Goal: Navigation & Orientation: Find specific page/section

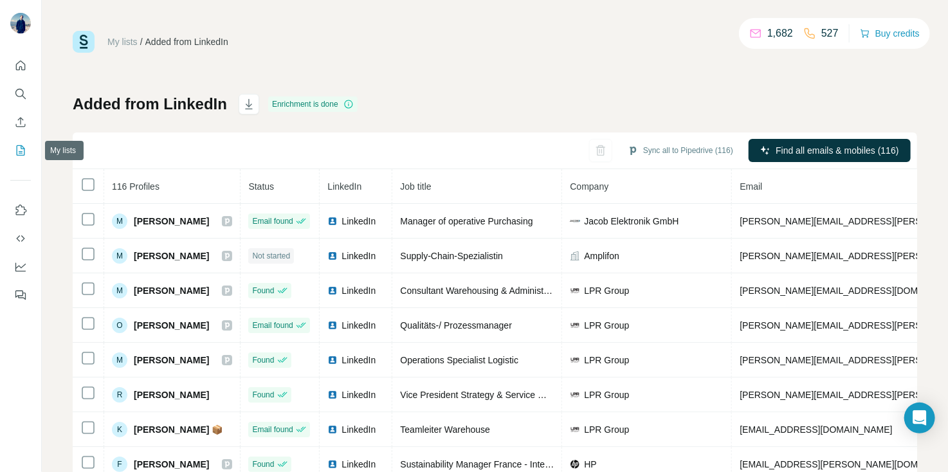
click at [24, 151] on icon "My lists" at bounding box center [21, 150] width 8 height 10
click at [15, 89] on icon "Search" at bounding box center [20, 94] width 13 height 13
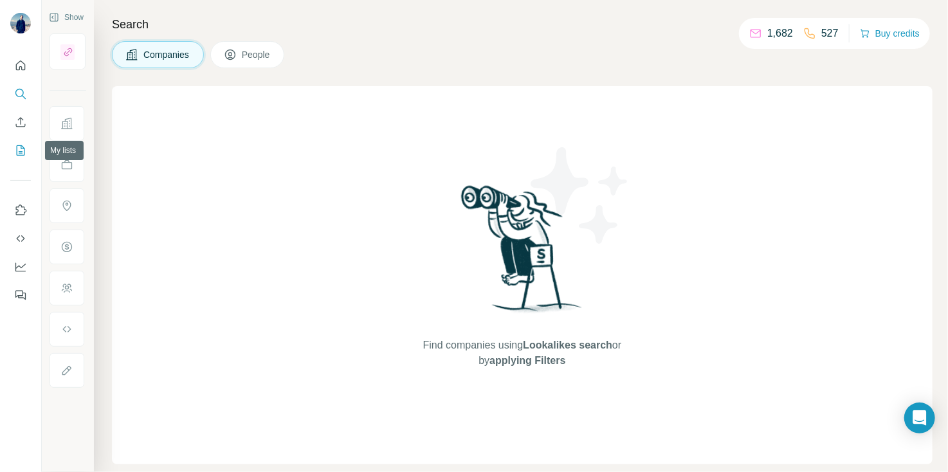
click at [15, 145] on icon "My lists" at bounding box center [20, 150] width 13 height 13
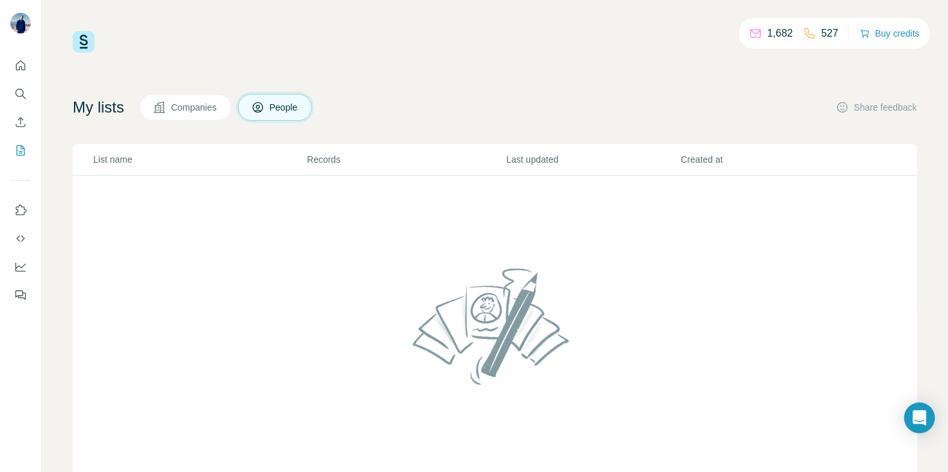
click at [202, 113] on span "Companies" at bounding box center [194, 107] width 47 height 13
click at [299, 98] on button "People" at bounding box center [275, 107] width 75 height 27
click at [22, 62] on icon "Quick start" at bounding box center [20, 65] width 13 height 13
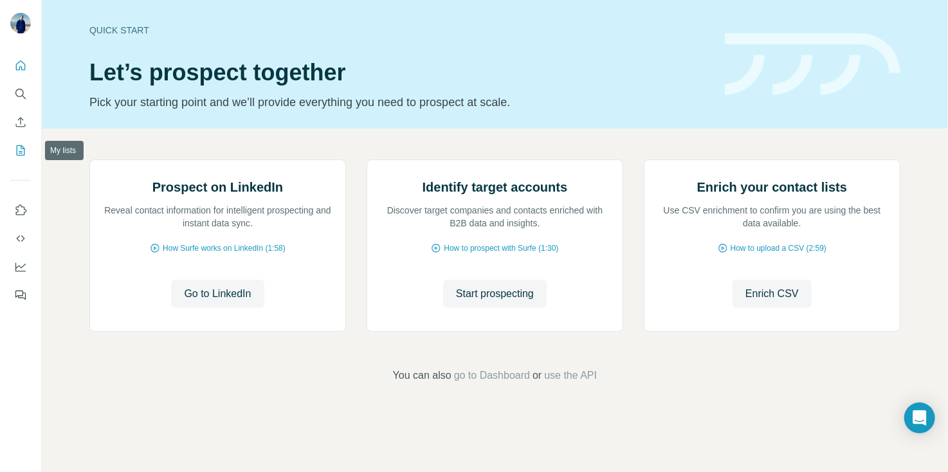
click at [23, 155] on icon "My lists" at bounding box center [21, 150] width 8 height 10
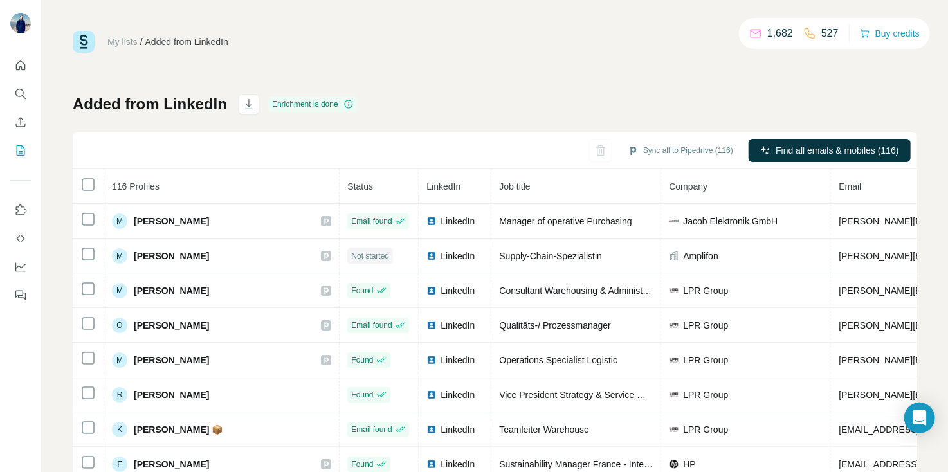
click at [124, 39] on link "My lists" at bounding box center [122, 42] width 30 height 10
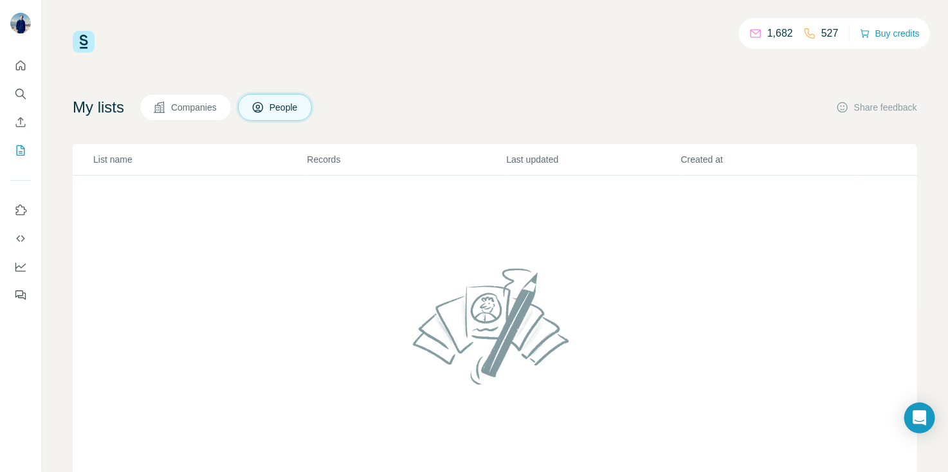
click at [281, 110] on span "People" at bounding box center [285, 107] width 30 height 13
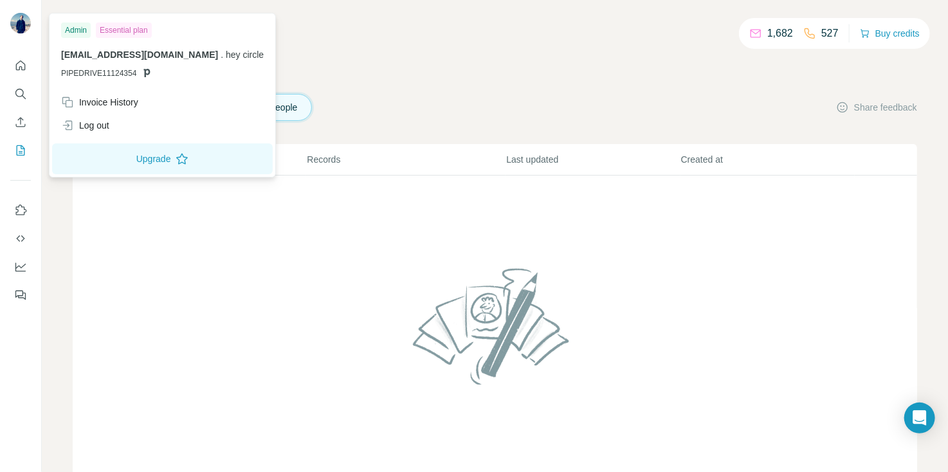
click at [18, 23] on img at bounding box center [20, 23] width 21 height 21
click at [16, 69] on icon "Quick start" at bounding box center [21, 65] width 10 height 10
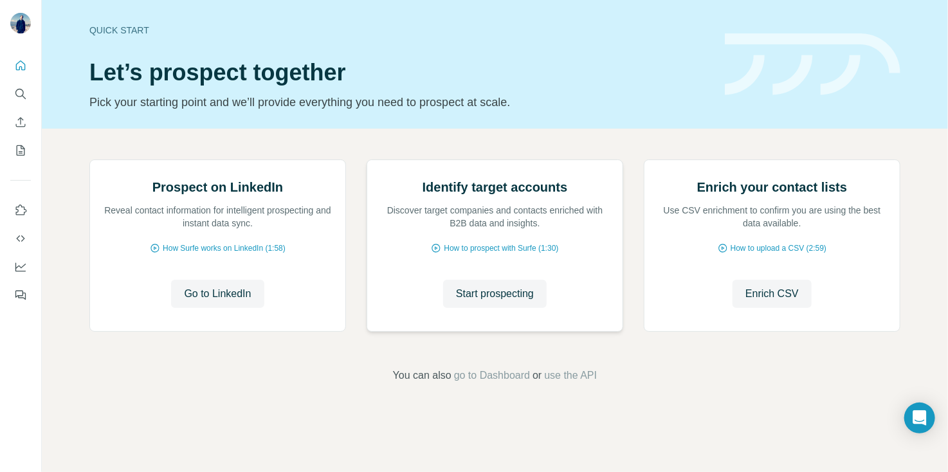
scroll to position [84, 0]
click at [508, 383] on span "go to Dashboard" at bounding box center [492, 375] width 76 height 15
click at [26, 148] on icon "My lists" at bounding box center [20, 150] width 13 height 13
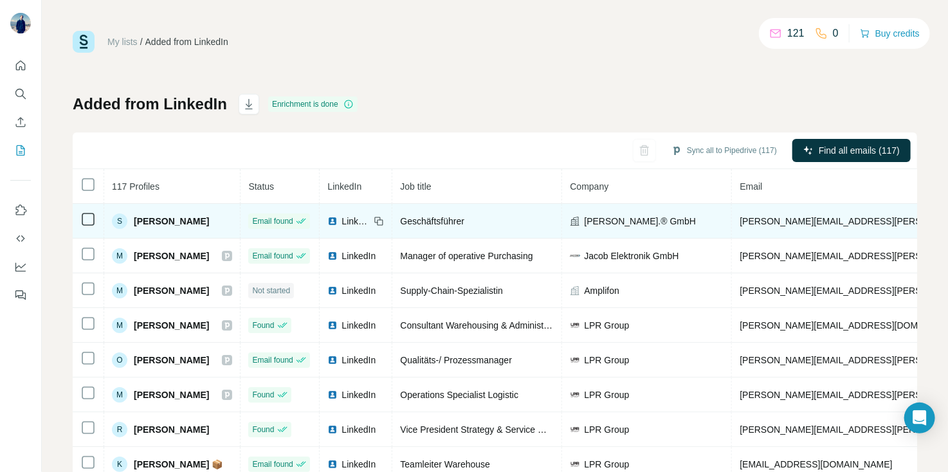
click at [85, 212] on icon at bounding box center [87, 219] width 15 height 15
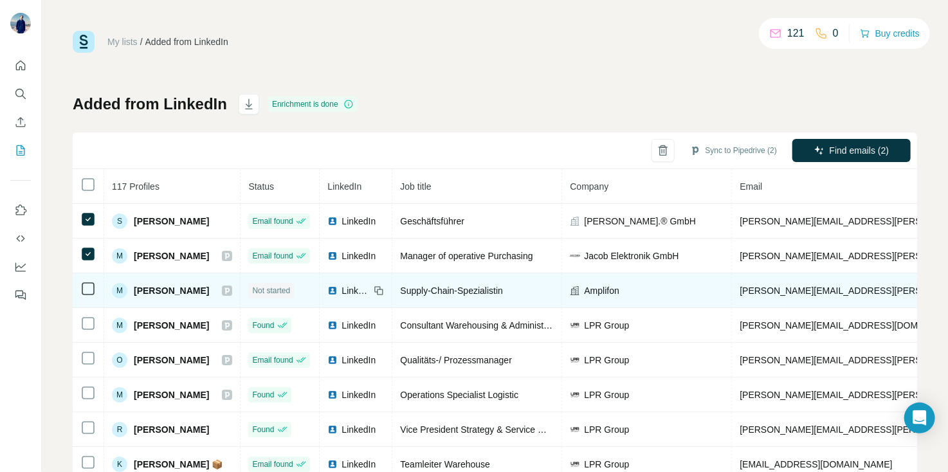
click at [91, 297] on td at bounding box center [89, 290] width 32 height 35
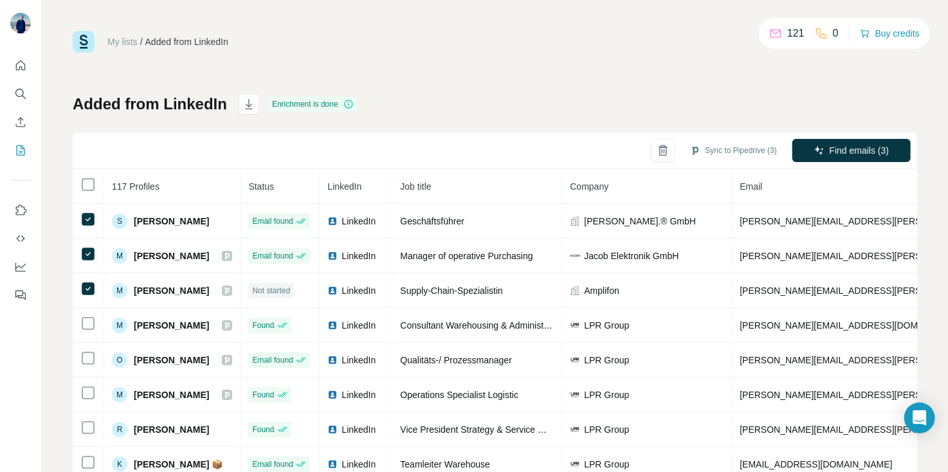
click at [437, 60] on div "My lists / Added from LinkedIn 121 0 Buy credits Added from LinkedIn Enrichment…" at bounding box center [495, 270] width 845 height 478
click at [129, 44] on link "My lists" at bounding box center [122, 42] width 30 height 10
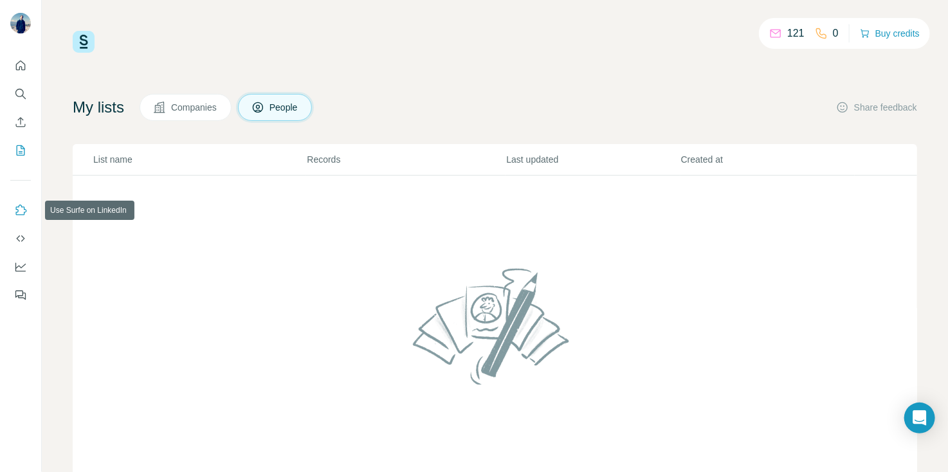
click at [17, 211] on icon "Use Surfe on LinkedIn" at bounding box center [20, 210] width 13 height 13
click at [176, 101] on span "Companies" at bounding box center [194, 107] width 47 height 13
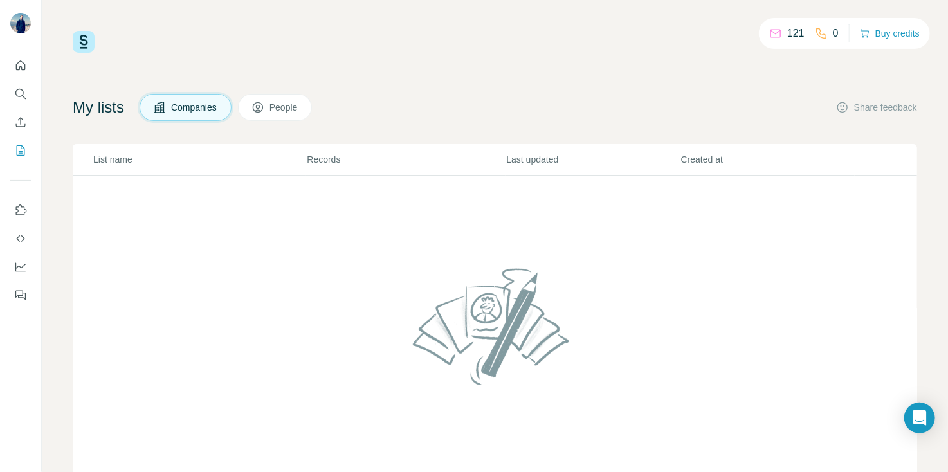
click at [438, 203] on td at bounding box center [495, 334] width 845 height 317
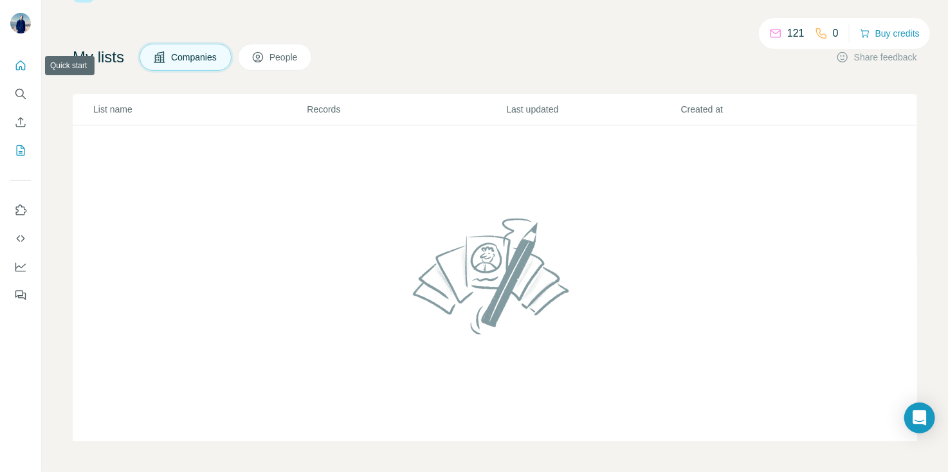
click at [23, 58] on button "Quick start" at bounding box center [20, 65] width 21 height 23
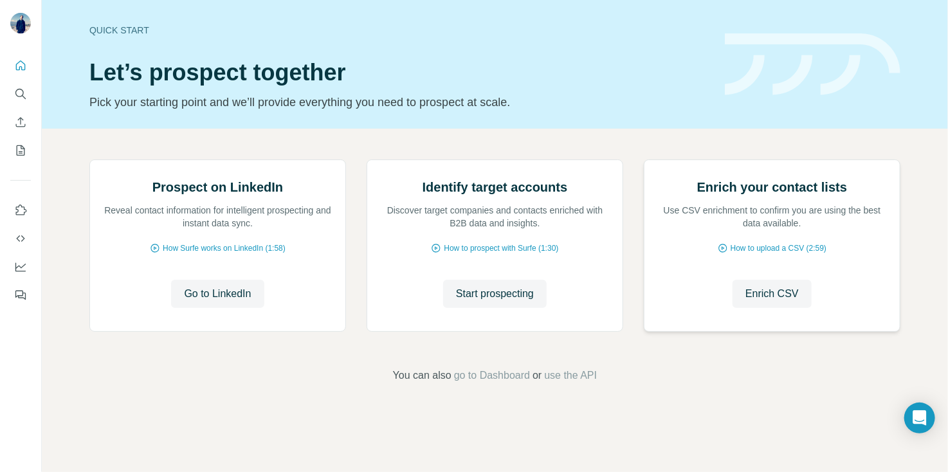
scroll to position [84, 0]
click at [491, 383] on span "go to Dashboard" at bounding box center [492, 375] width 76 height 15
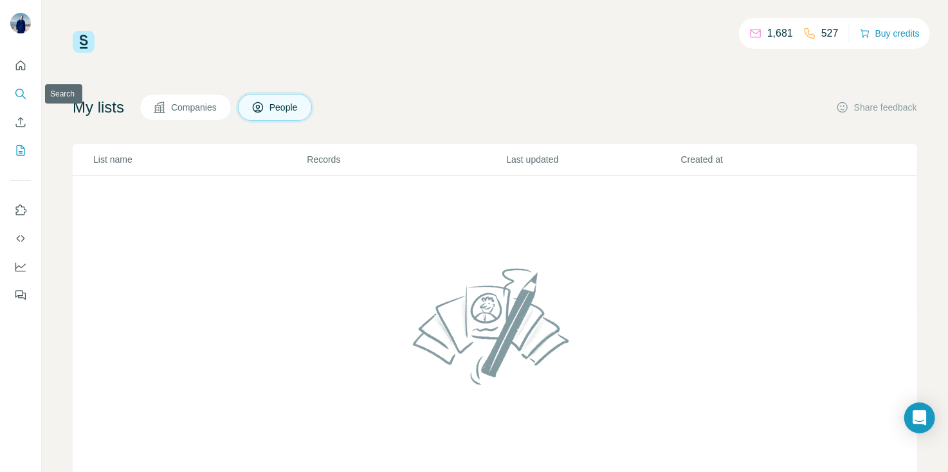
click at [18, 95] on icon "Search" at bounding box center [20, 94] width 13 height 13
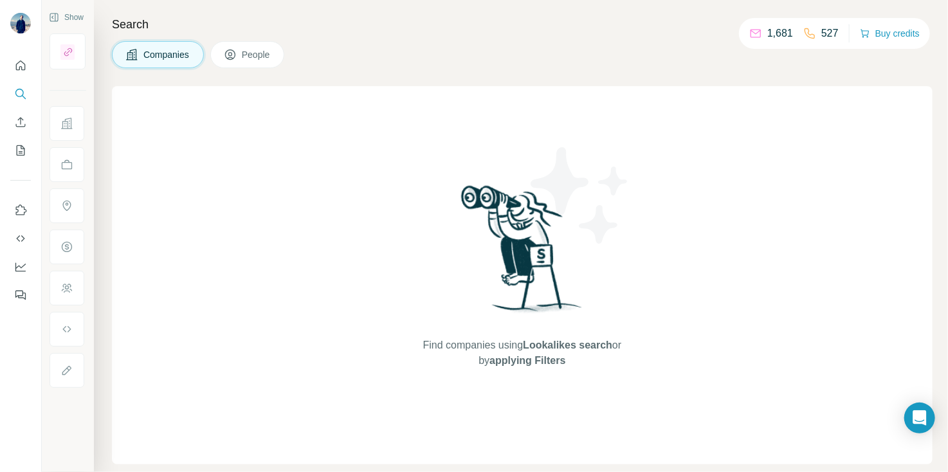
click at [250, 57] on span "People" at bounding box center [257, 54] width 30 height 13
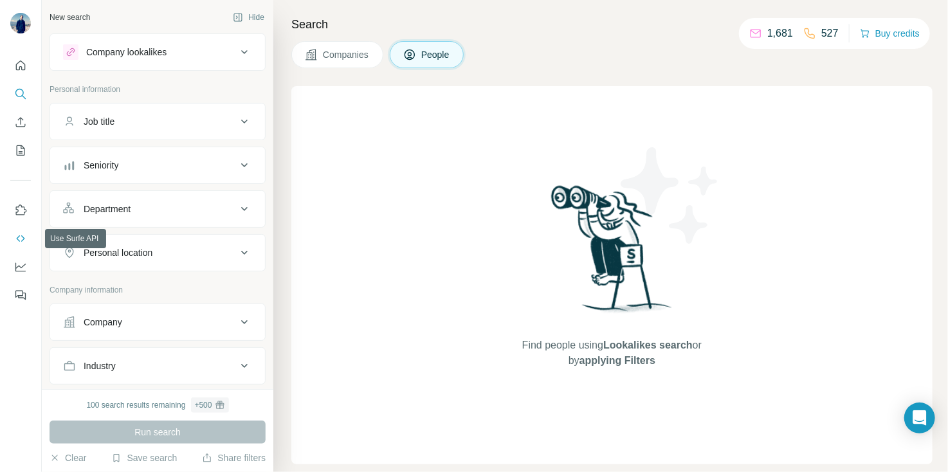
click at [14, 240] on icon "Use Surfe API" at bounding box center [20, 238] width 13 height 13
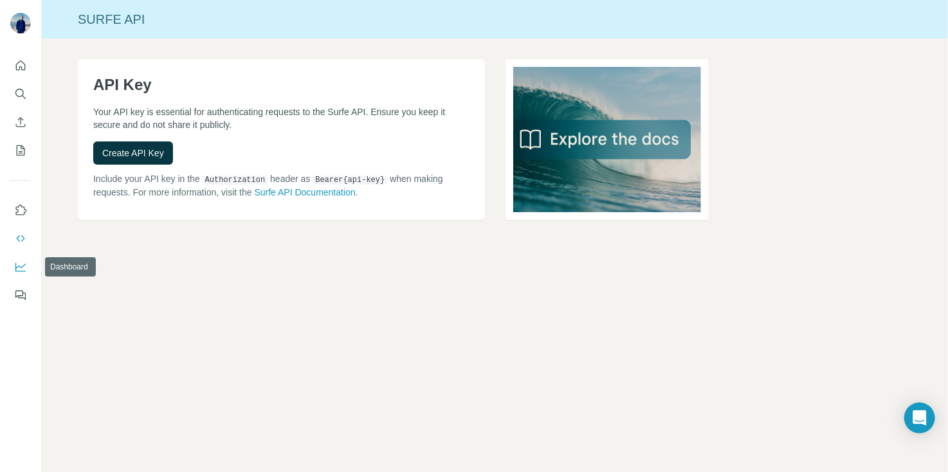
click at [17, 263] on icon "Dashboard" at bounding box center [20, 267] width 13 height 13
click at [23, 57] on button "Quick start" at bounding box center [20, 65] width 21 height 23
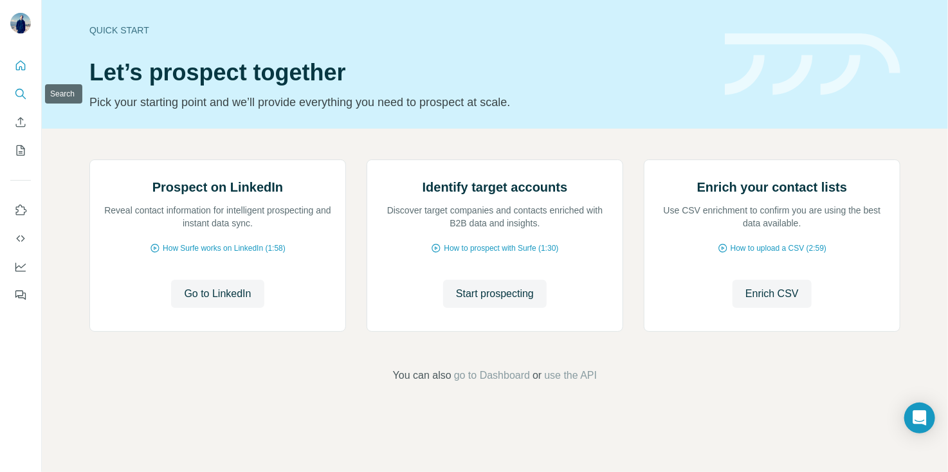
click at [22, 93] on icon "Search" at bounding box center [20, 94] width 13 height 13
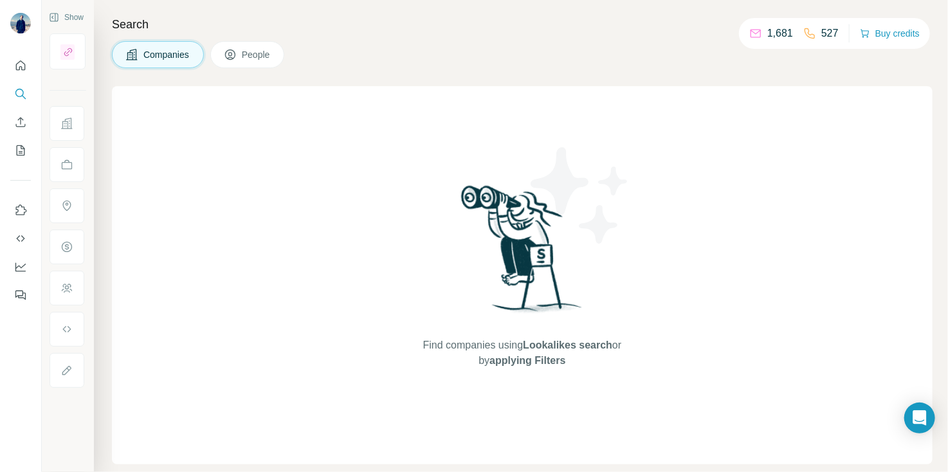
click at [243, 45] on button "People" at bounding box center [247, 54] width 75 height 27
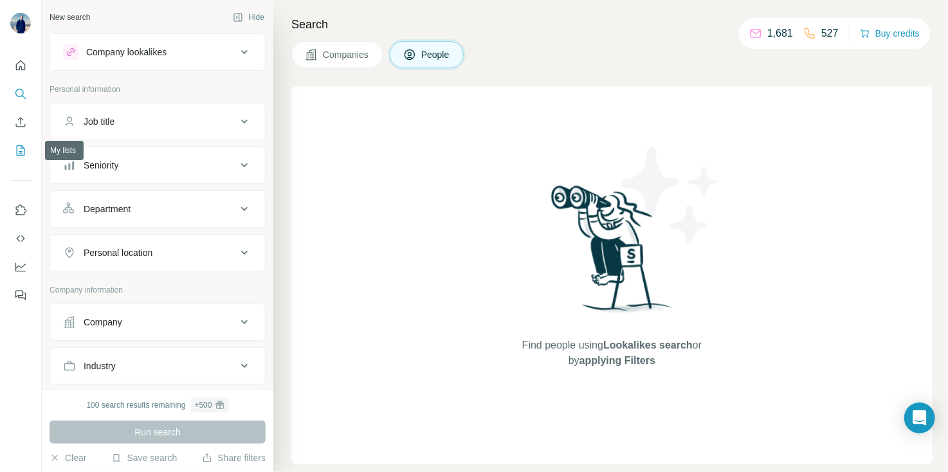
click at [15, 150] on icon "My lists" at bounding box center [20, 150] width 13 height 13
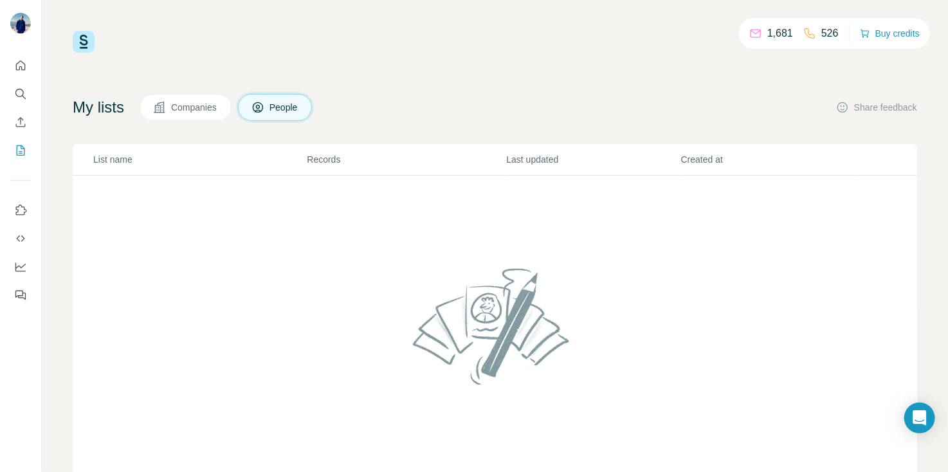
click at [201, 103] on span "Companies" at bounding box center [194, 107] width 47 height 13
click at [277, 104] on span "People" at bounding box center [285, 107] width 30 height 13
click at [25, 77] on button "Quick start" at bounding box center [20, 65] width 21 height 23
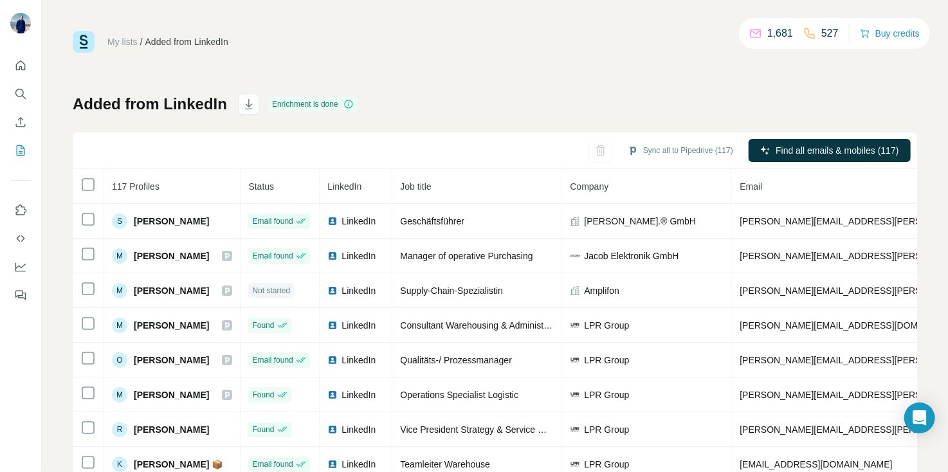
click at [117, 42] on link "My lists" at bounding box center [122, 42] width 30 height 10
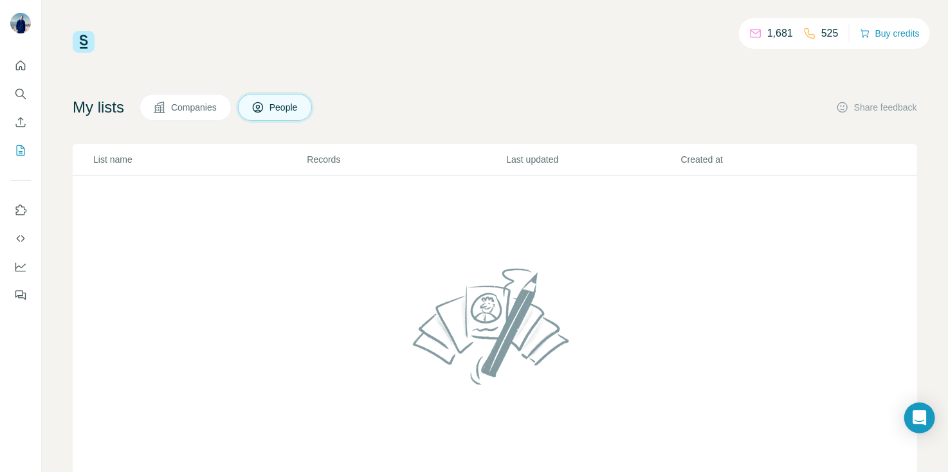
click at [180, 114] on button "Companies" at bounding box center [186, 107] width 92 height 27
click at [264, 109] on icon at bounding box center [258, 107] width 13 height 13
click at [207, 109] on span "Companies" at bounding box center [194, 107] width 47 height 13
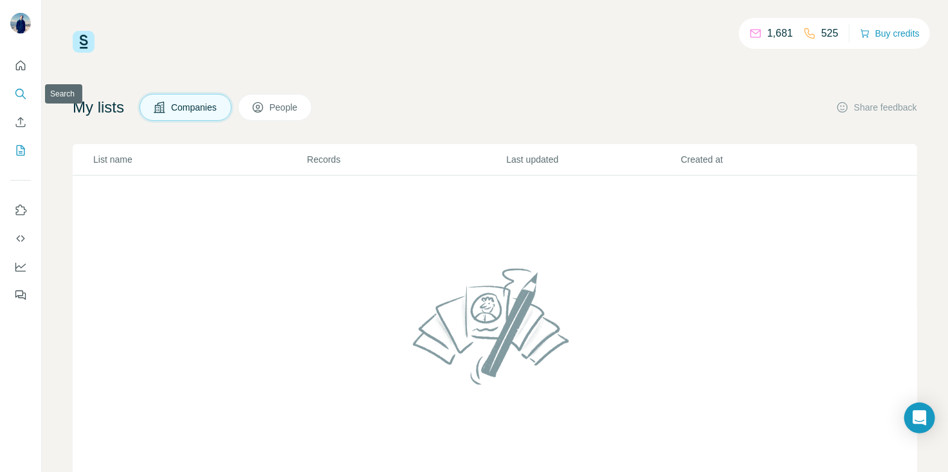
click at [21, 96] on icon "Search" at bounding box center [19, 93] width 8 height 8
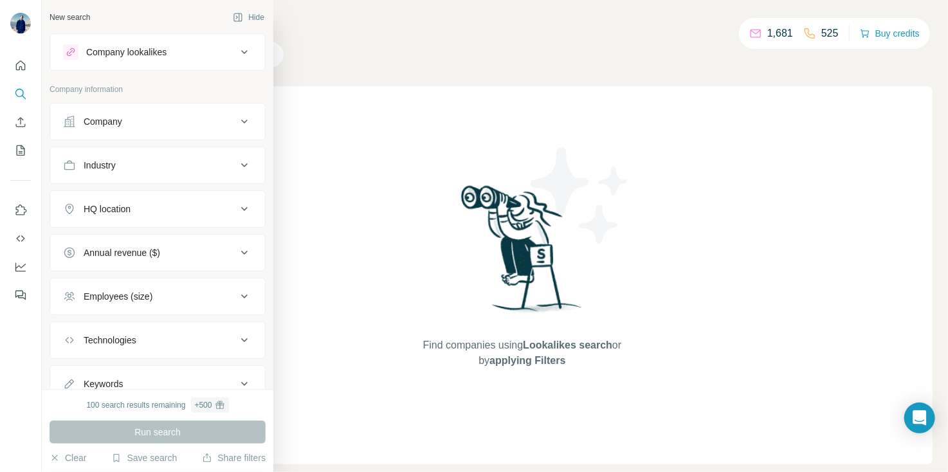
click at [187, 53] on div "Company lookalikes" at bounding box center [150, 51] width 174 height 15
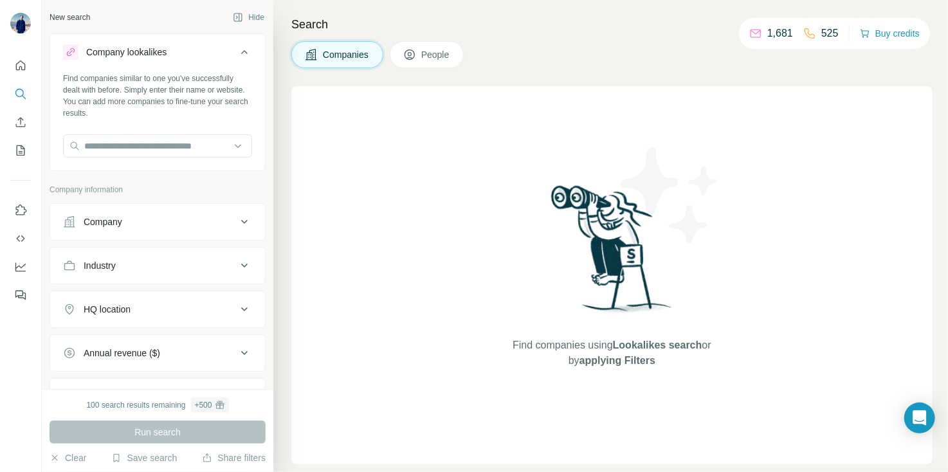
click at [423, 161] on div "Find companies using Lookalikes search or by applying Filters" at bounding box center [611, 275] width 641 height 378
click at [235, 18] on button "Hide" at bounding box center [249, 17] width 50 height 19
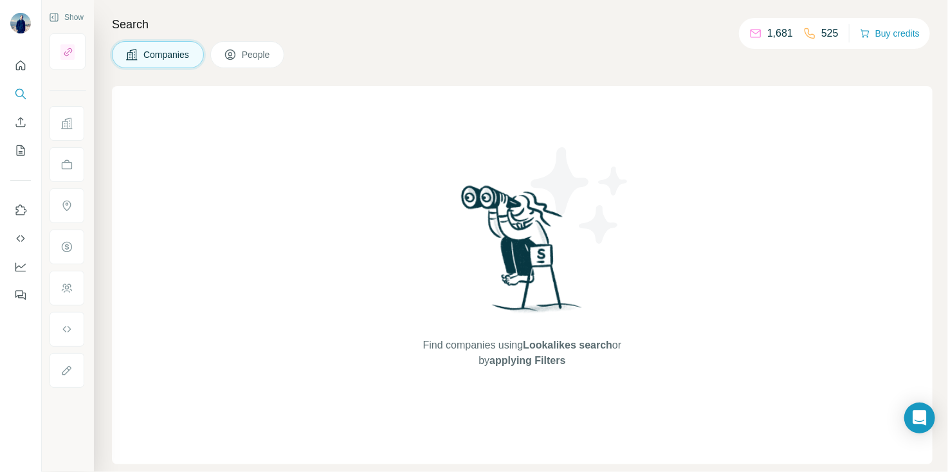
click at [257, 49] on span "People" at bounding box center [257, 54] width 30 height 13
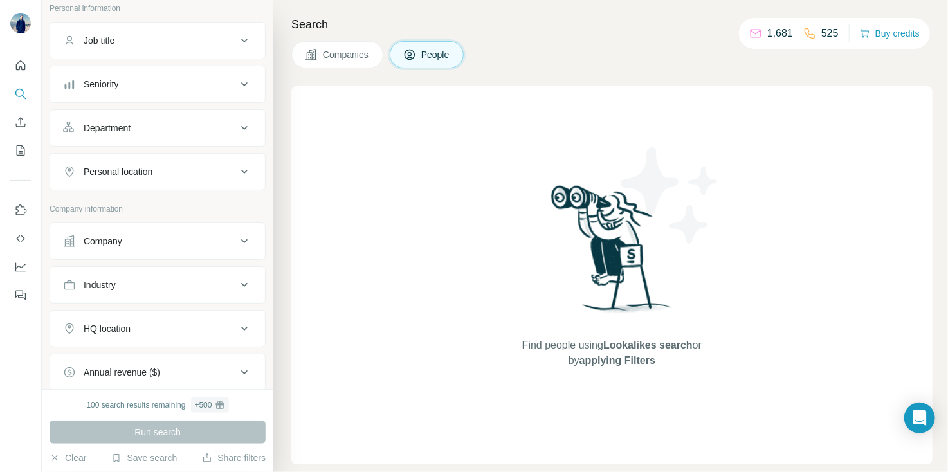
scroll to position [347, 0]
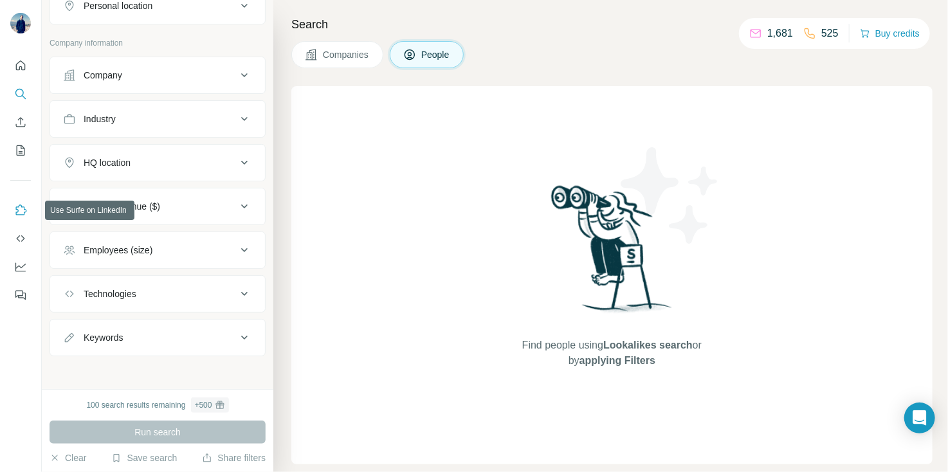
click at [23, 207] on icon "Use Surfe on LinkedIn" at bounding box center [20, 210] width 13 height 13
